Goal: Information Seeking & Learning: Learn about a topic

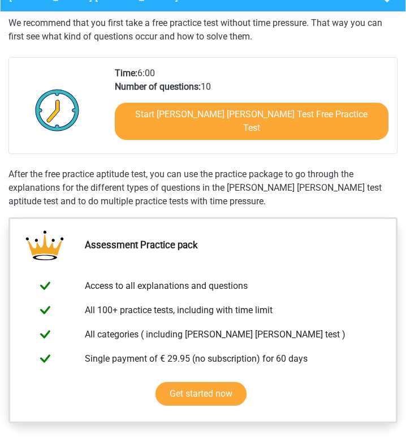
scroll to position [235, 0]
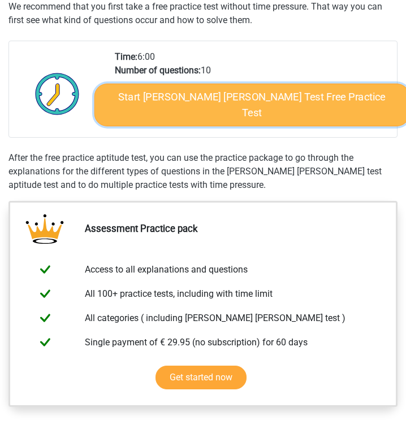
click at [195, 110] on link "Start [PERSON_NAME] [PERSON_NAME] Test Free Practice Test" at bounding box center [251, 105] width 315 height 43
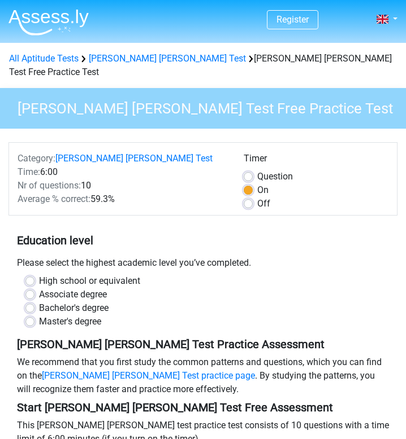
click at [257, 197] on label "Off" at bounding box center [263, 204] width 13 height 14
click at [251, 197] on input "Off" at bounding box center [247, 202] width 9 height 11
radio input "true"
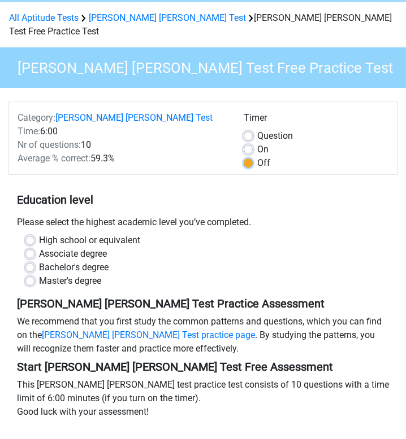
scroll to position [44, 0]
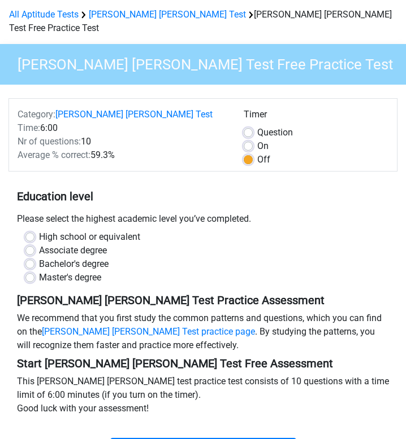
click at [112, 230] on label "High school or equivalent" at bounding box center [89, 237] width 101 height 14
click at [34, 230] on input "High school or equivalent" at bounding box center [29, 235] width 9 height 11
radio input "true"
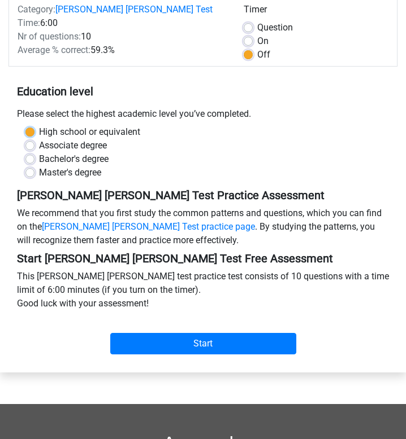
scroll to position [150, 0]
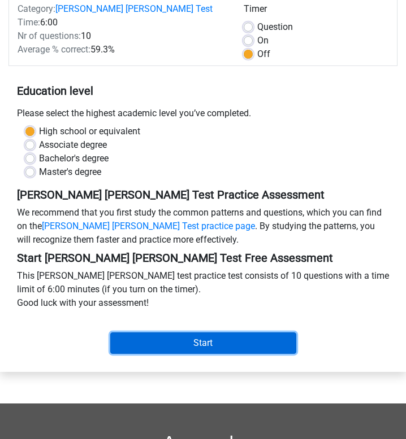
click at [186, 333] on input "Start" at bounding box center [203, 343] width 186 height 21
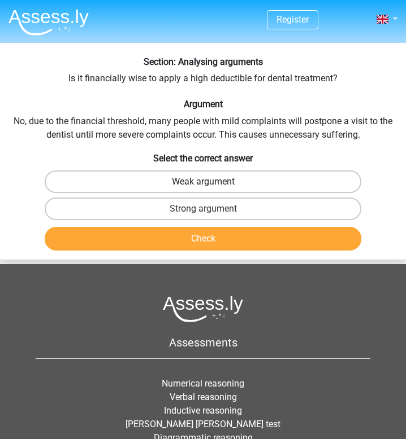
click at [280, 183] on label "Weak argument" at bounding box center [203, 182] width 316 height 23
click at [210, 183] on input "Weak argument" at bounding box center [206, 185] width 7 height 7
radio input "true"
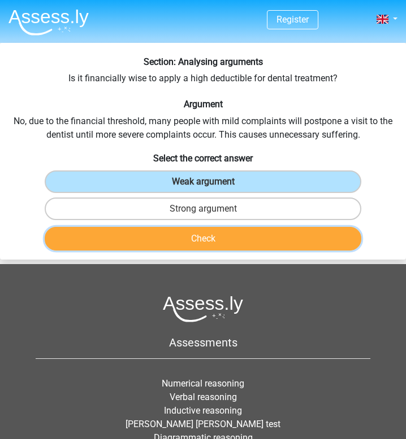
click at [278, 237] on button "Check" at bounding box center [203, 239] width 316 height 24
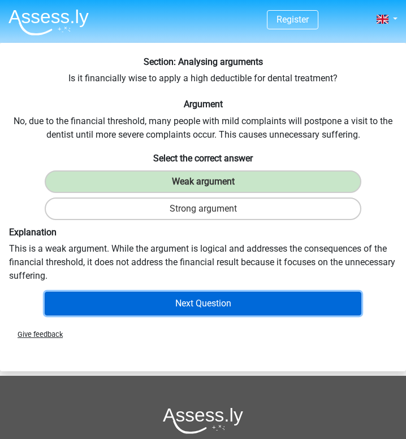
click at [286, 298] on button "Next Question" at bounding box center [203, 304] width 316 height 24
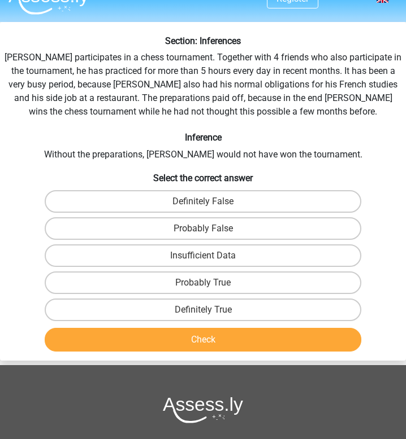
scroll to position [19, 0]
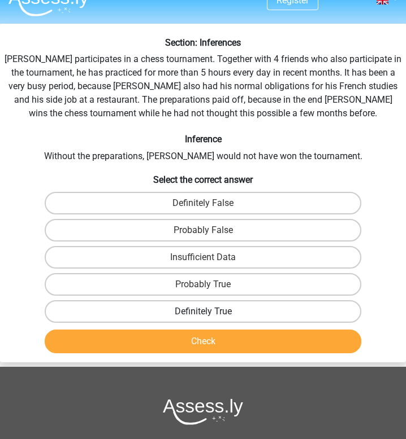
click at [326, 317] on label "Definitely True" at bounding box center [203, 312] width 316 height 23
click at [210, 317] on input "Definitely True" at bounding box center [206, 315] width 7 height 7
radio input "true"
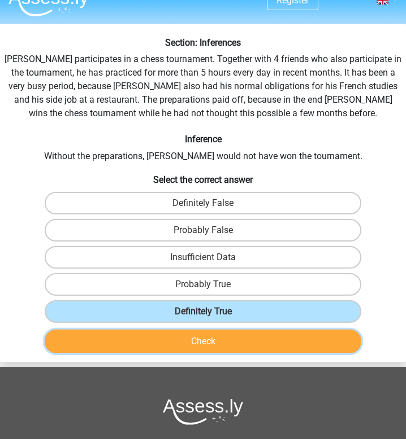
click at [321, 343] on button "Check" at bounding box center [203, 342] width 316 height 24
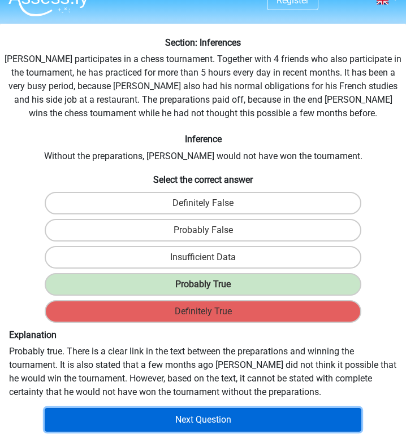
click at [303, 421] on button "Next Question" at bounding box center [203, 420] width 316 height 24
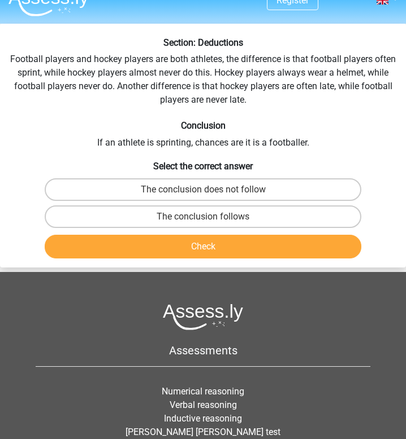
scroll to position [43, 0]
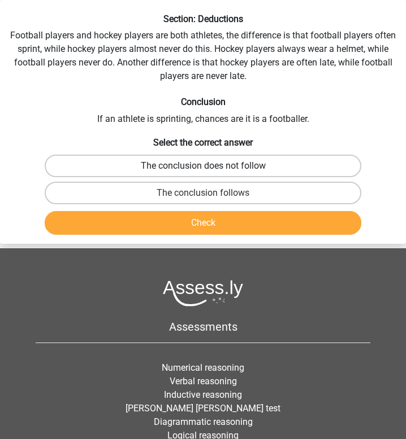
click at [340, 158] on label "The conclusion does not follow" at bounding box center [203, 166] width 316 height 23
click at [210, 166] on input "The conclusion does not follow" at bounding box center [206, 169] width 7 height 7
radio input "true"
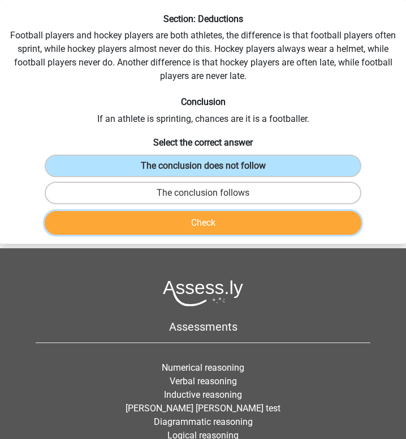
click at [304, 227] on button "Check" at bounding box center [203, 223] width 316 height 24
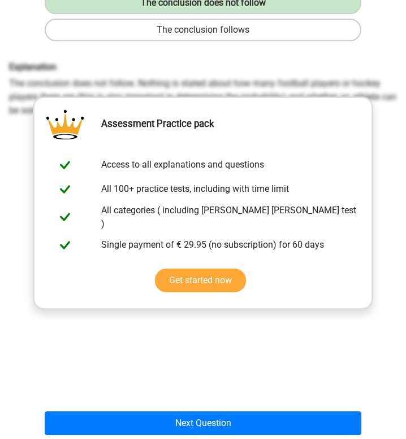
scroll to position [263, 0]
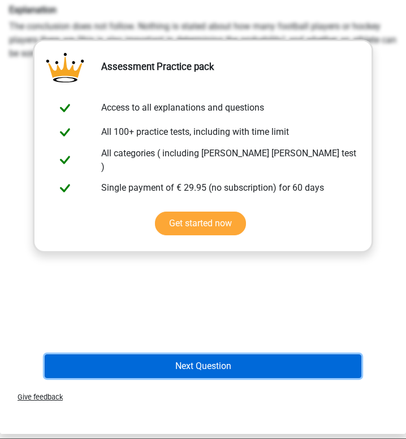
click at [223, 373] on button "Next Question" at bounding box center [203, 367] width 316 height 24
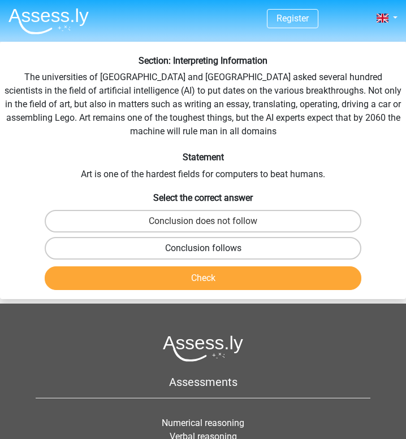
scroll to position [0, 0]
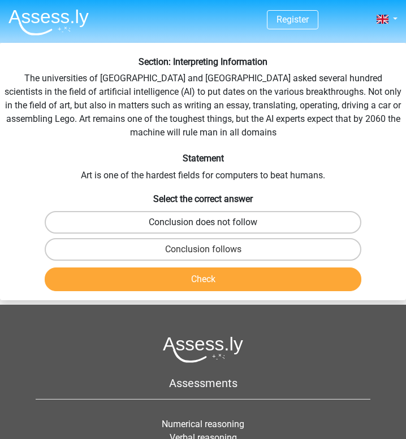
click at [352, 220] on label "Conclusion does not follow" at bounding box center [203, 222] width 316 height 23
click at [210, 223] on input "Conclusion does not follow" at bounding box center [206, 226] width 7 height 7
radio input "true"
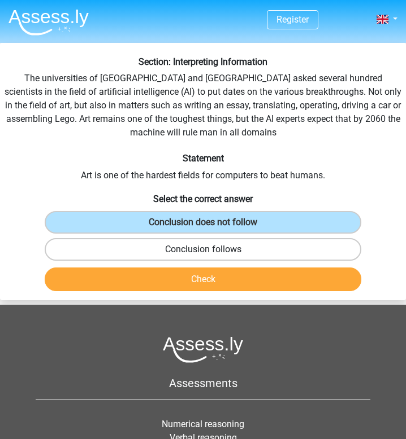
click at [335, 242] on label "Conclusion follows" at bounding box center [203, 249] width 316 height 23
click at [210, 250] on input "Conclusion follows" at bounding box center [206, 253] width 7 height 7
radio input "true"
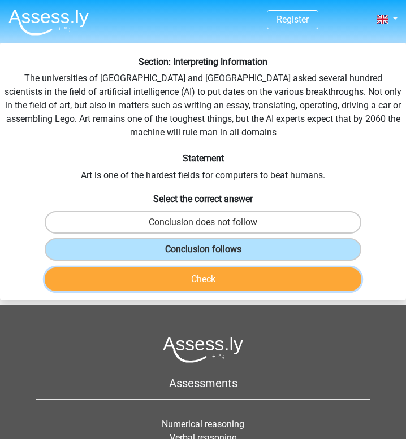
click at [318, 286] on button "Check" at bounding box center [203, 280] width 316 height 24
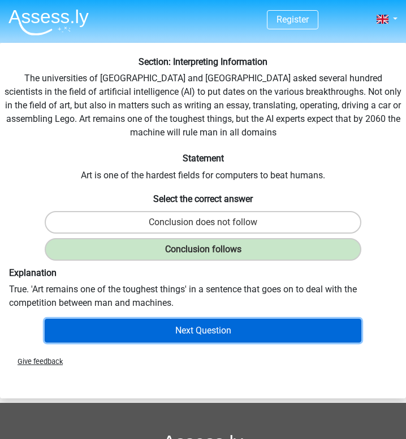
click at [298, 337] on button "Next Question" at bounding box center [203, 331] width 316 height 24
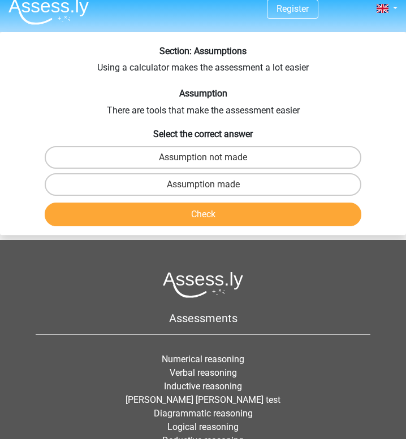
scroll to position [7, 0]
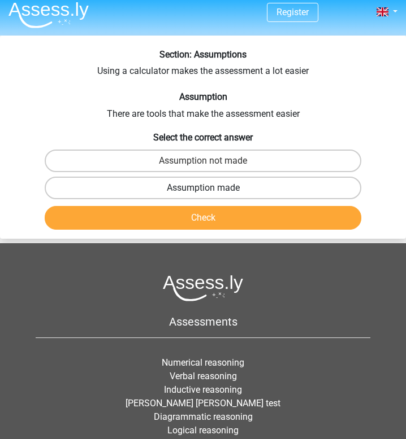
click at [320, 189] on label "Assumption made" at bounding box center [203, 188] width 316 height 23
click at [210, 189] on input "Assumption made" at bounding box center [206, 191] width 7 height 7
radio input "true"
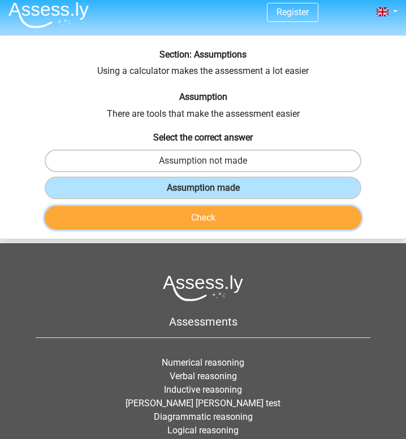
click at [312, 216] on button "Check" at bounding box center [203, 218] width 316 height 24
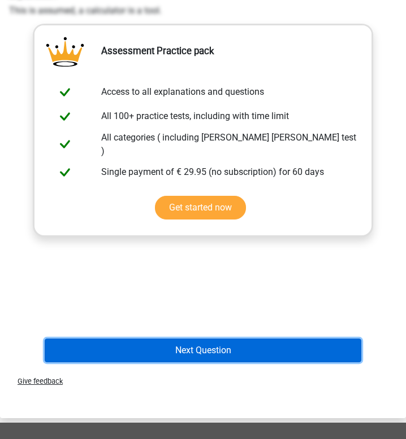
click at [253, 349] on button "Next Question" at bounding box center [203, 351] width 316 height 24
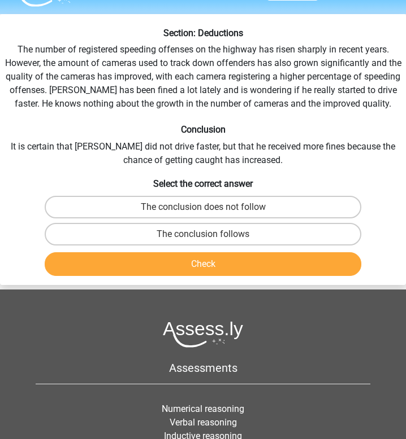
scroll to position [20, 0]
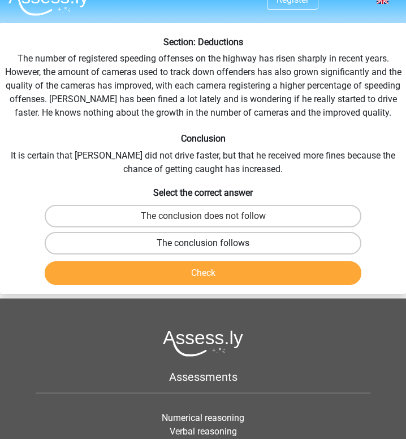
click at [330, 242] on label "The conclusion follows" at bounding box center [203, 243] width 316 height 23
click at [210, 243] on input "The conclusion follows" at bounding box center [206, 246] width 7 height 7
radio input "true"
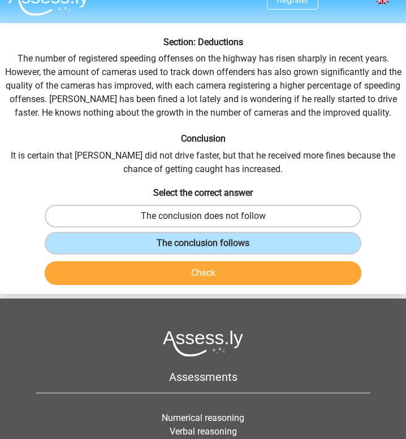
click at [322, 222] on label "The conclusion does not follow" at bounding box center [203, 216] width 316 height 23
click at [210, 222] on input "The conclusion does not follow" at bounding box center [206, 219] width 7 height 7
radio input "true"
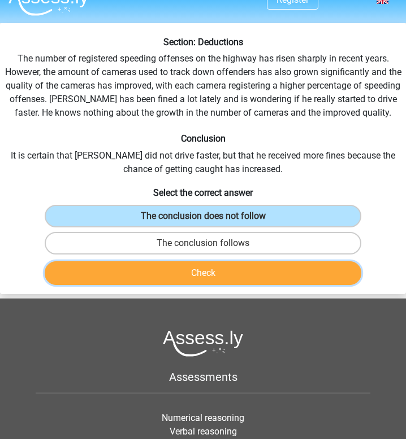
click at [310, 273] on button "Check" at bounding box center [203, 274] width 316 height 24
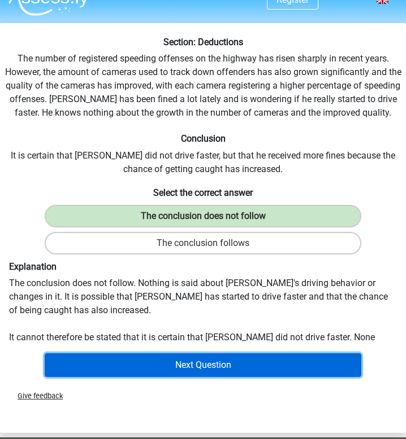
click at [301, 364] on button "Next Question" at bounding box center [203, 366] width 316 height 24
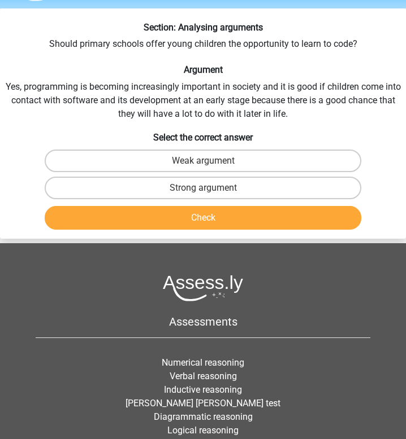
scroll to position [33, 0]
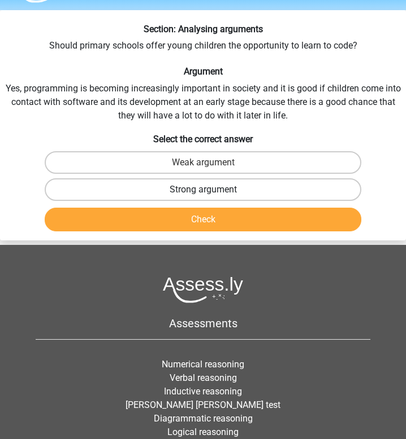
click at [261, 184] on label "Strong argument" at bounding box center [203, 190] width 316 height 23
click at [210, 190] on input "Strong argument" at bounding box center [206, 193] width 7 height 7
radio input "true"
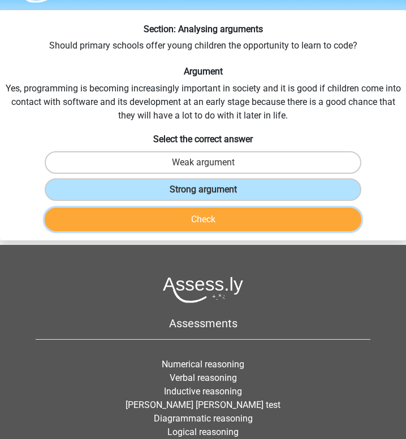
click at [260, 217] on button "Check" at bounding box center [203, 220] width 316 height 24
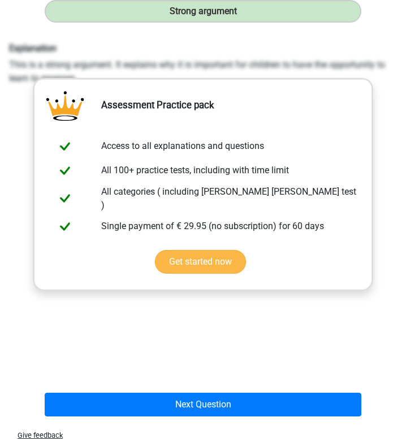
scroll to position [220, 0]
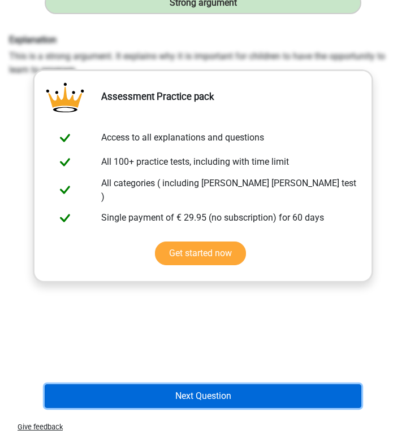
click at [261, 395] on button "Next Question" at bounding box center [203, 397] width 316 height 24
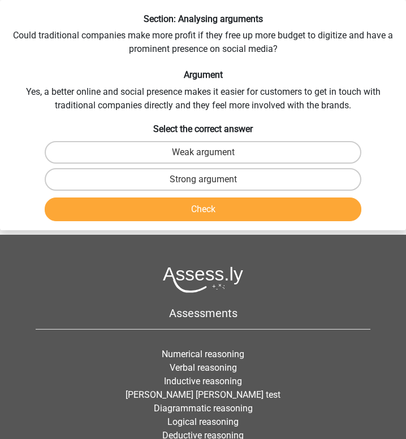
scroll to position [34, 0]
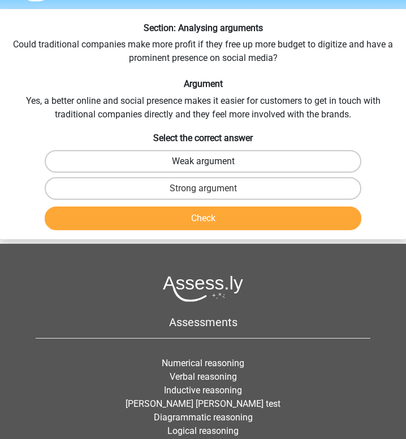
click at [292, 161] on label "Weak argument" at bounding box center [203, 161] width 316 height 23
click at [210, 162] on input "Weak argument" at bounding box center [206, 165] width 7 height 7
radio input "true"
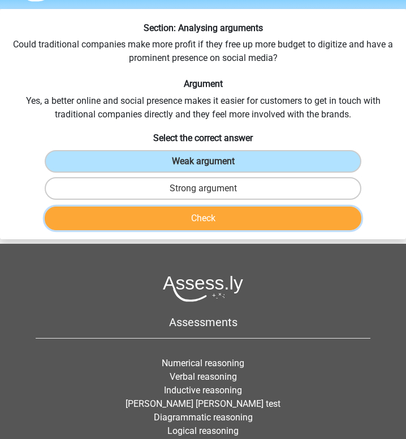
click at [284, 219] on button "Check" at bounding box center [203, 219] width 316 height 24
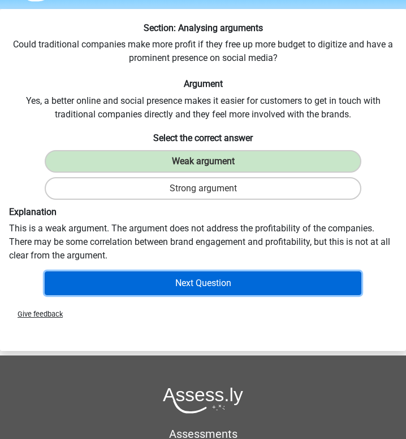
click at [275, 282] on button "Next Question" at bounding box center [203, 284] width 316 height 24
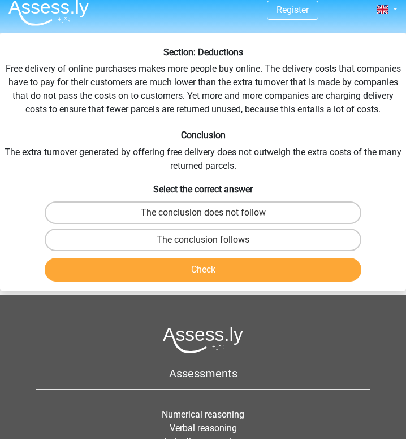
scroll to position [0, 0]
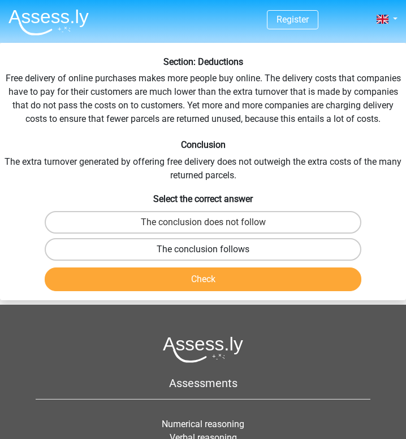
click at [230, 261] on label "The conclusion follows" at bounding box center [203, 249] width 316 height 23
click at [210, 257] on input "The conclusion follows" at bounding box center [206, 253] width 7 height 7
radio input "true"
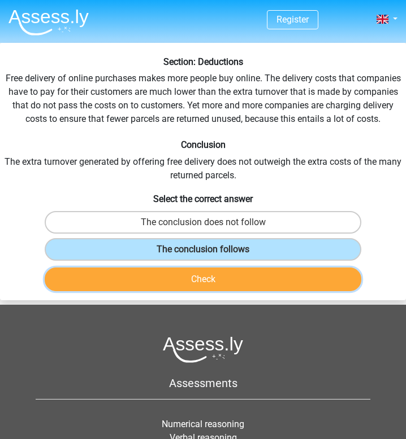
click at [233, 281] on button "Check" at bounding box center [203, 280] width 316 height 24
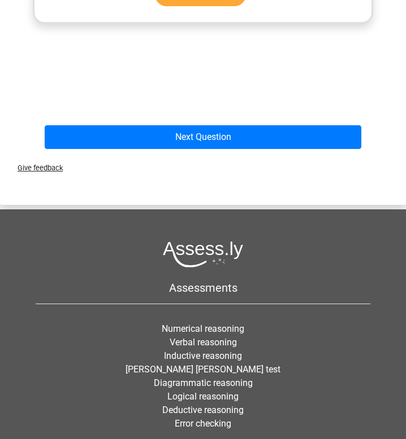
scroll to position [501, 0]
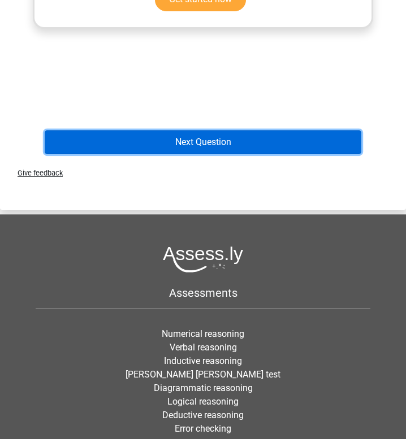
click at [212, 154] on button "Next Question" at bounding box center [203, 142] width 316 height 24
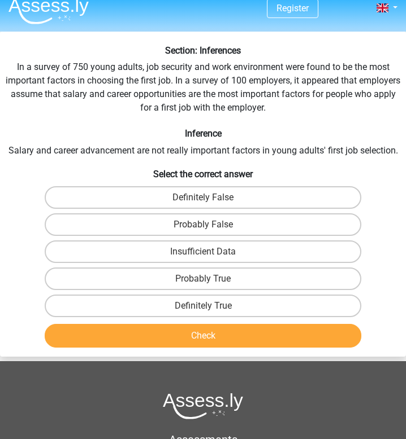
scroll to position [5, 0]
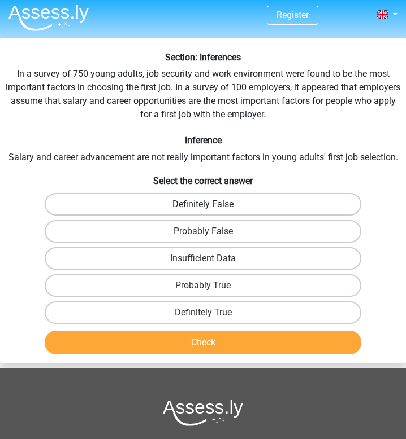
click at [316, 210] on label "Definitely False" at bounding box center [203, 204] width 316 height 23
click at [210, 210] on input "Definitely False" at bounding box center [206, 207] width 7 height 7
radio input "true"
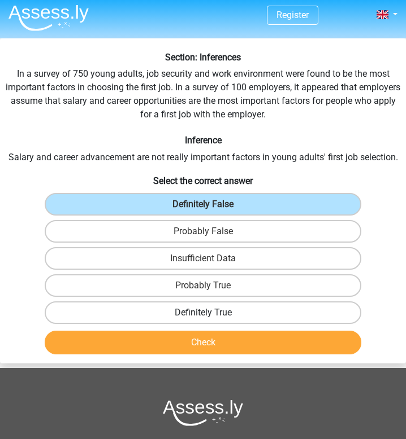
click at [328, 316] on label "Definitely True" at bounding box center [203, 313] width 316 height 23
click at [210, 316] on input "Definitely True" at bounding box center [206, 316] width 7 height 7
radio input "true"
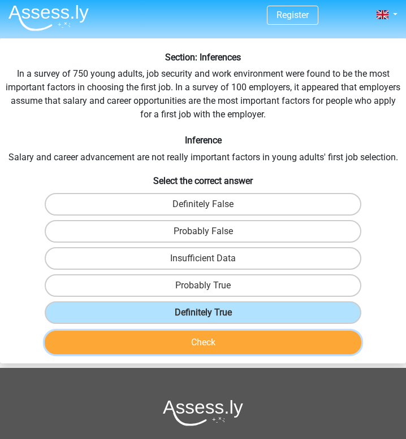
click at [319, 342] on button "Check" at bounding box center [203, 343] width 316 height 24
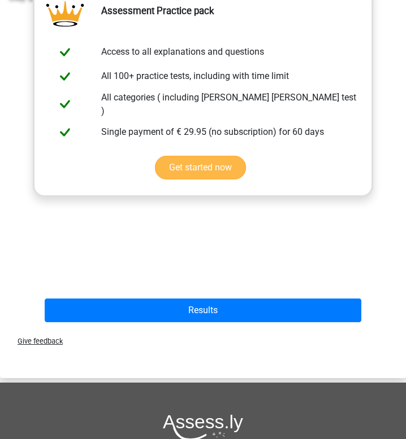
scroll to position [469, 0]
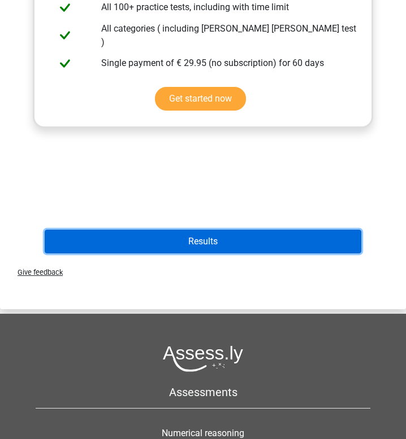
click at [265, 244] on button "Results" at bounding box center [203, 242] width 316 height 24
